Goal: Task Accomplishment & Management: Use online tool/utility

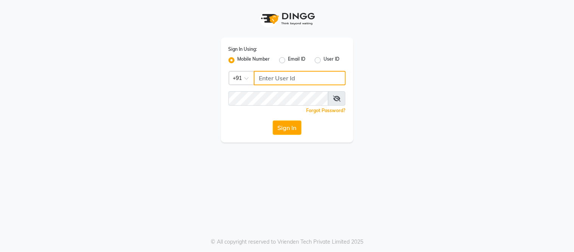
click at [285, 78] on input "Username" at bounding box center [300, 78] width 92 height 14
type input "8750002626"
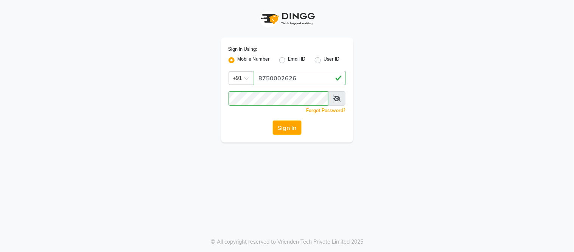
click at [335, 101] on span at bounding box center [336, 98] width 17 height 14
click at [341, 95] on icon at bounding box center [337, 98] width 8 height 6
click at [273, 120] on button "Sign In" at bounding box center [287, 127] width 29 height 14
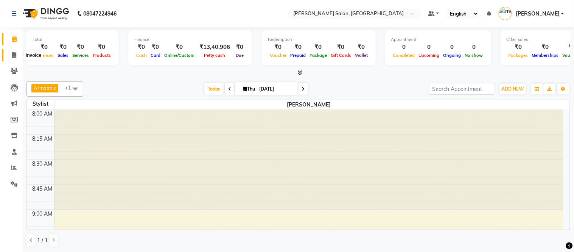
click at [15, 57] on icon at bounding box center [14, 55] width 4 height 6
select select "6469"
select select "service"
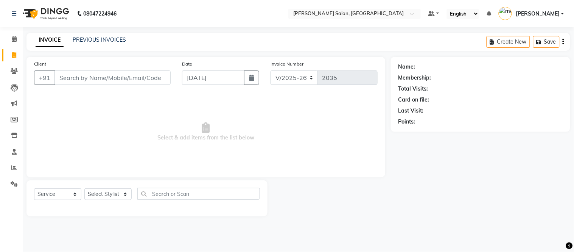
click at [101, 86] on div "Client +91" at bounding box center [102, 75] width 148 height 31
click at [106, 73] on input "Client" at bounding box center [112, 77] width 116 height 14
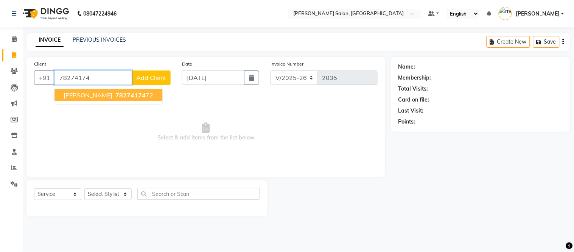
click at [105, 99] on button "Mr. Madhav chaudhary 78274174 72" at bounding box center [108, 95] width 108 height 12
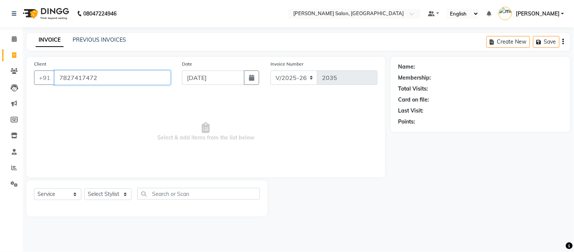
type input "7827417472"
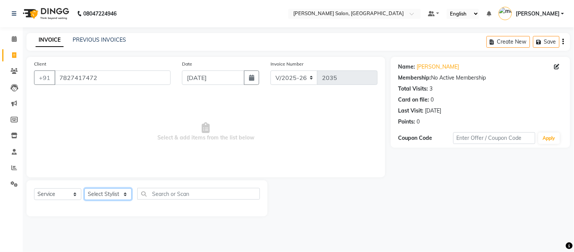
click at [115, 196] on select "Select Stylist Afsar salmani Amjad Khan Devesh Bhatt Dipika fardeen Kajal Tyagi…" at bounding box center [107, 194] width 47 height 12
select select "85906"
click at [84, 188] on select "Select Stylist Afsar salmani Amjad Khan Devesh Bhatt Dipika fardeen Kajal Tyagi…" at bounding box center [107, 194] width 47 height 12
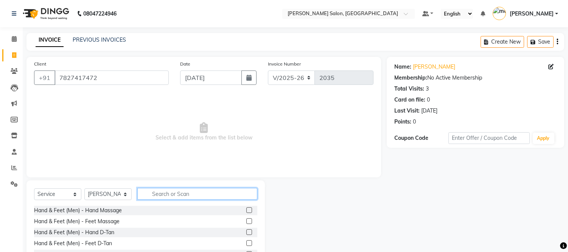
click at [229, 188] on input "text" at bounding box center [197, 194] width 120 height 12
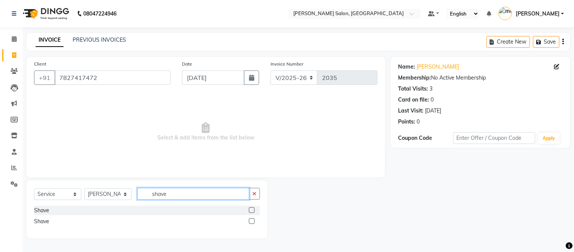
type input "shave"
click at [251, 209] on label at bounding box center [252, 210] width 6 height 6
click at [251, 209] on input "checkbox" at bounding box center [251, 210] width 5 height 5
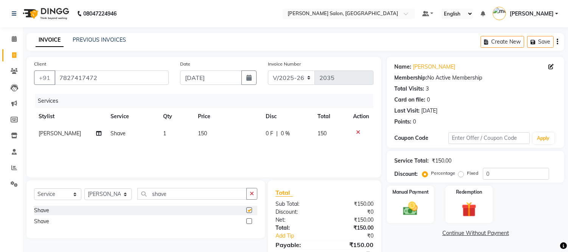
checkbox input "false"
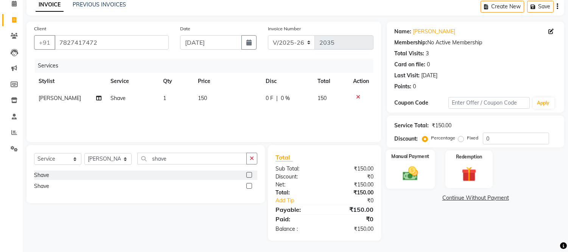
click at [406, 183] on div "Manual Payment" at bounding box center [410, 168] width 49 height 39
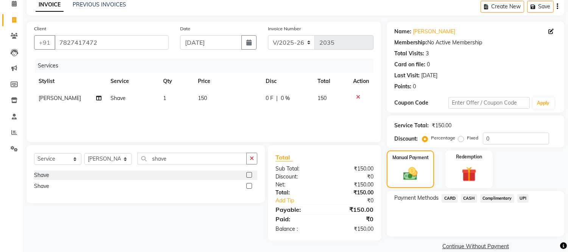
click at [523, 199] on span "UPI" at bounding box center [523, 198] width 12 height 9
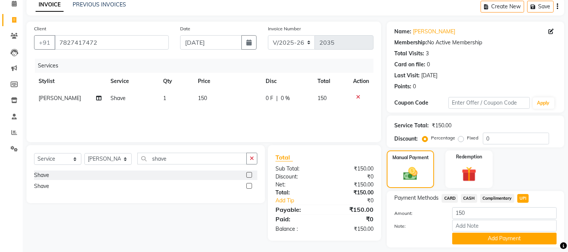
scroll to position [57, 0]
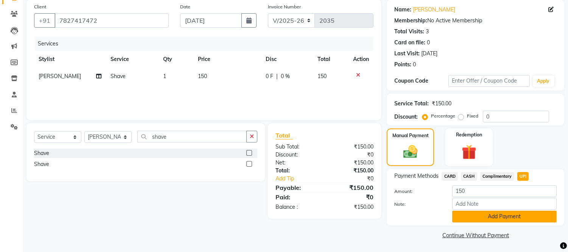
click at [502, 220] on button "Add Payment" at bounding box center [504, 216] width 104 height 12
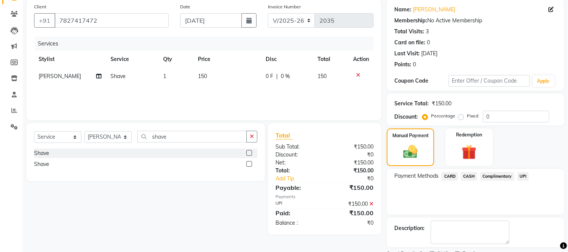
scroll to position [89, 0]
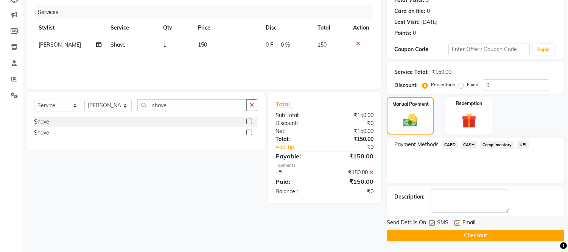
click at [482, 239] on button "Checkout" at bounding box center [475, 235] width 177 height 12
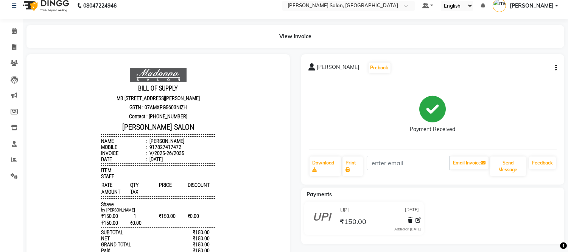
scroll to position [72, 0]
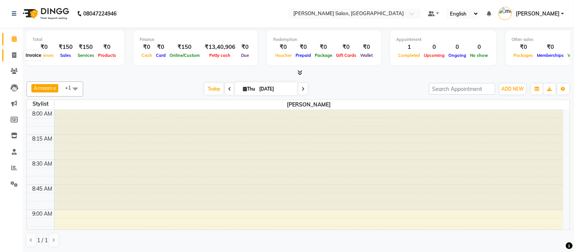
click at [13, 54] on icon at bounding box center [14, 55] width 4 height 6
select select "6469"
select select "service"
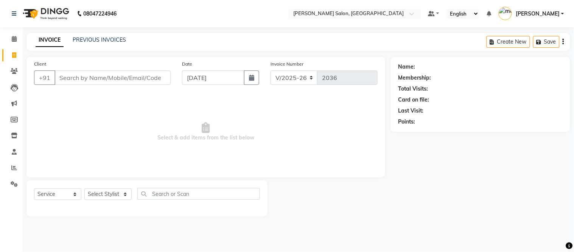
drag, startPoint x: 251, startPoint y: 1, endPoint x: 278, endPoint y: 57, distance: 61.9
click at [278, 57] on app-home "08047224946 Select Location × [PERSON_NAME] Salon, [GEOGRAPHIC_DATA] Park Defau…" at bounding box center [287, 113] width 574 height 227
